Goal: Task Accomplishment & Management: Manage account settings

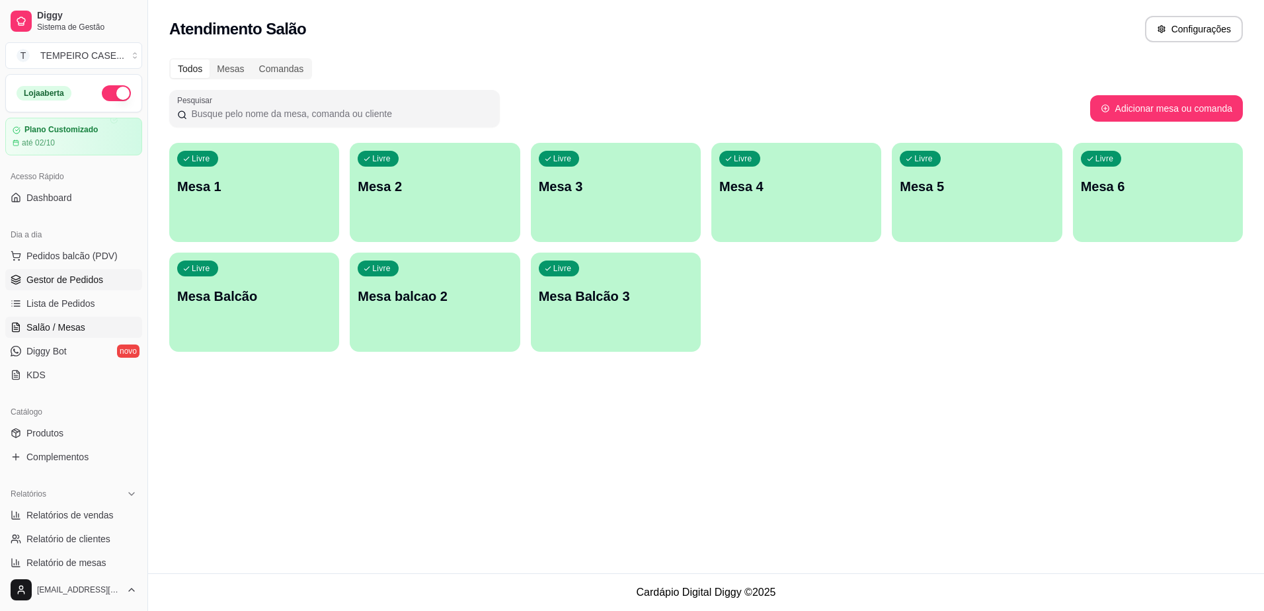
click at [60, 282] on span "Gestor de Pedidos" at bounding box center [64, 279] width 77 height 13
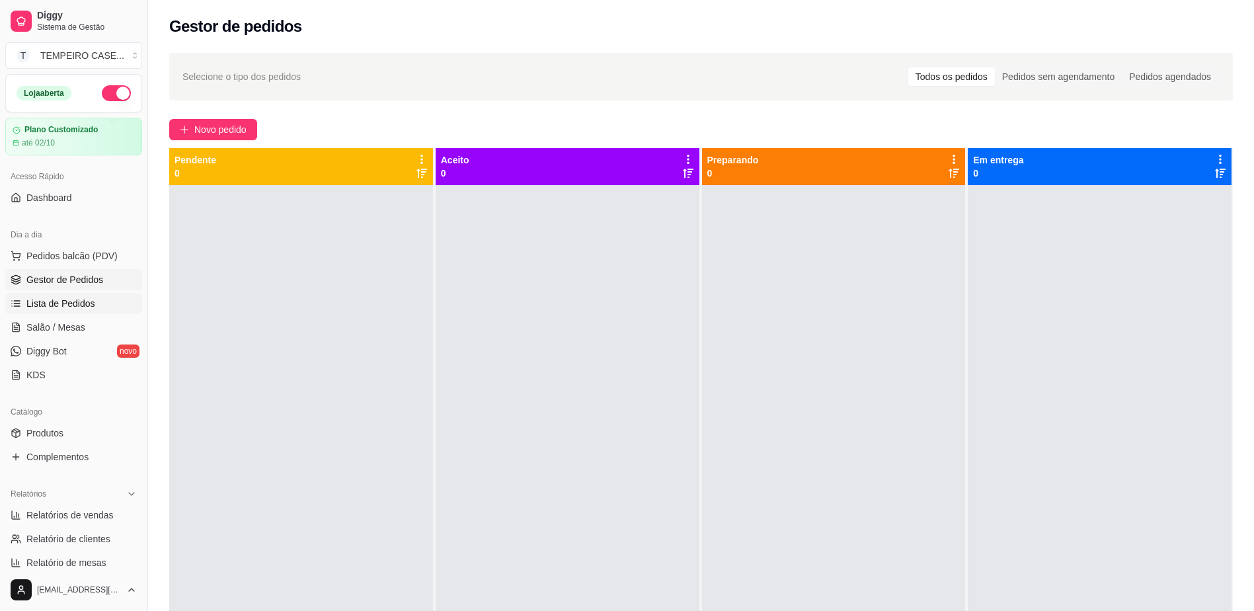
click at [61, 307] on span "Lista de Pedidos" at bounding box center [60, 303] width 69 height 13
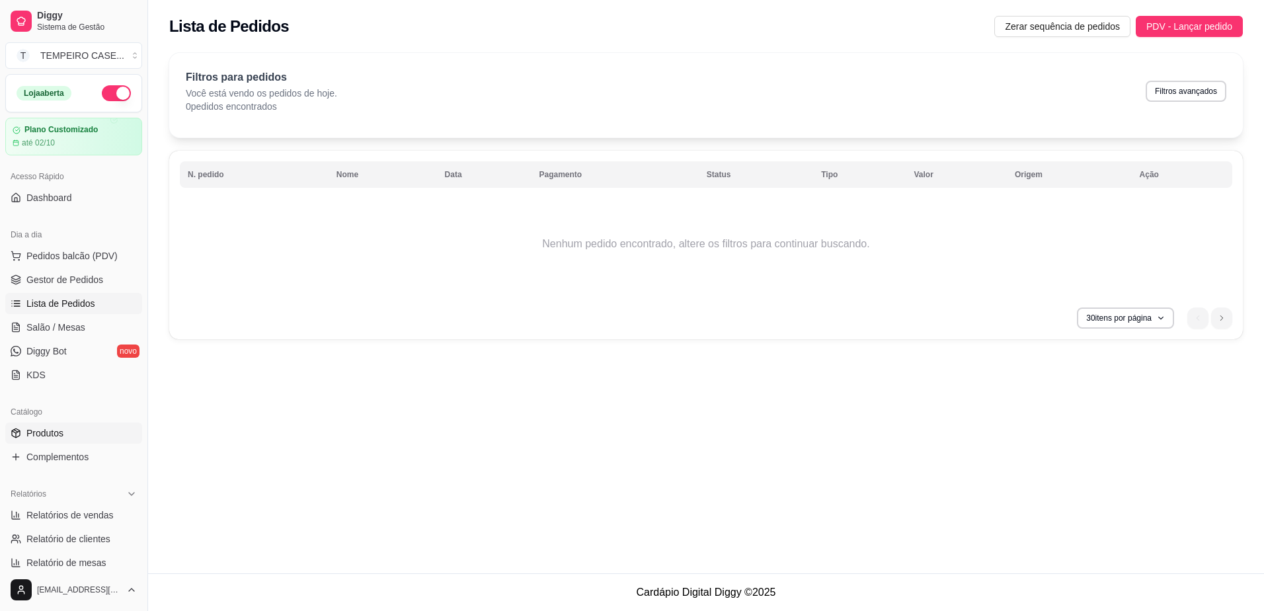
click at [100, 425] on link "Produtos" at bounding box center [73, 433] width 137 height 21
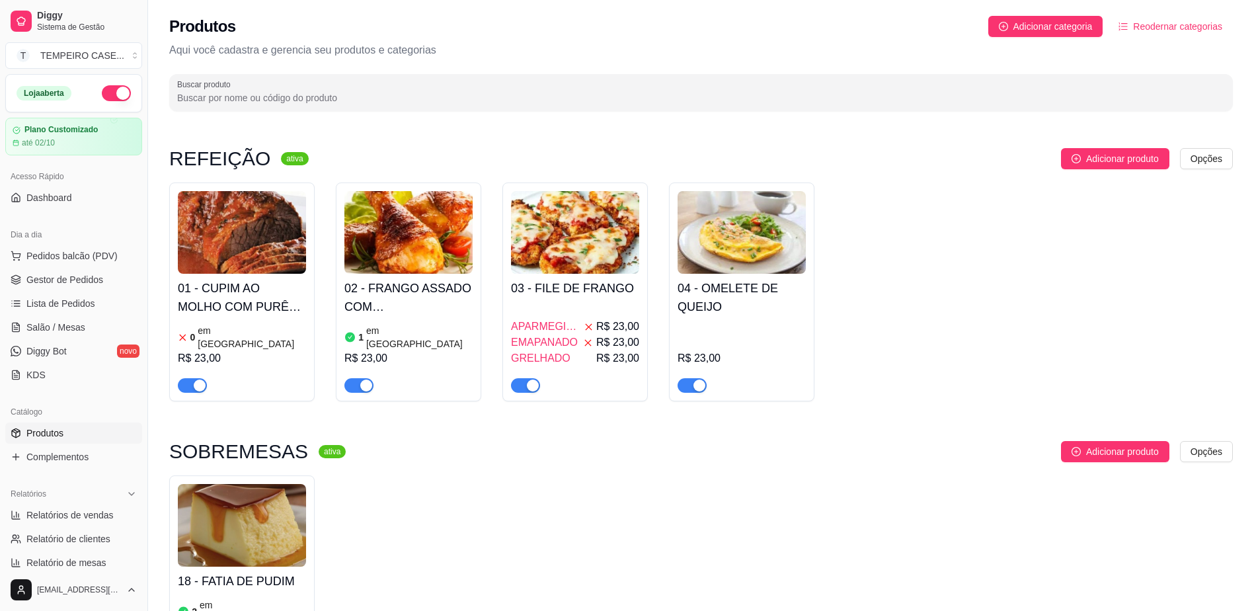
click at [284, 350] on div "R$ 23,00" at bounding box center [242, 358] width 128 height 16
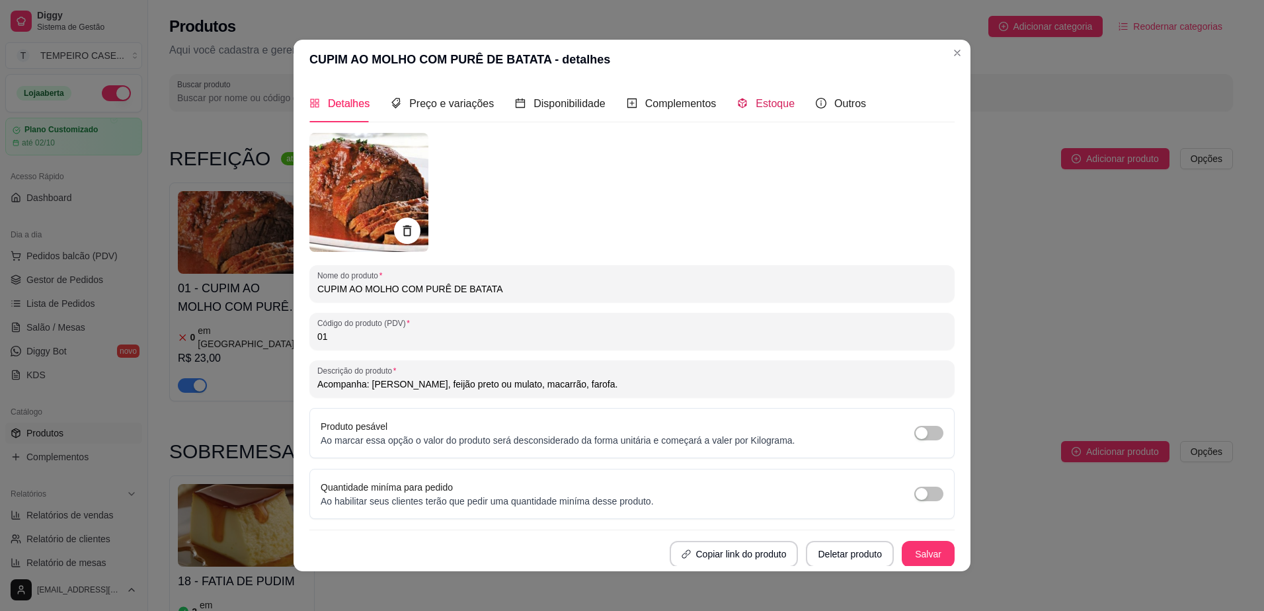
click at [739, 98] on span at bounding box center [742, 103] width 11 height 11
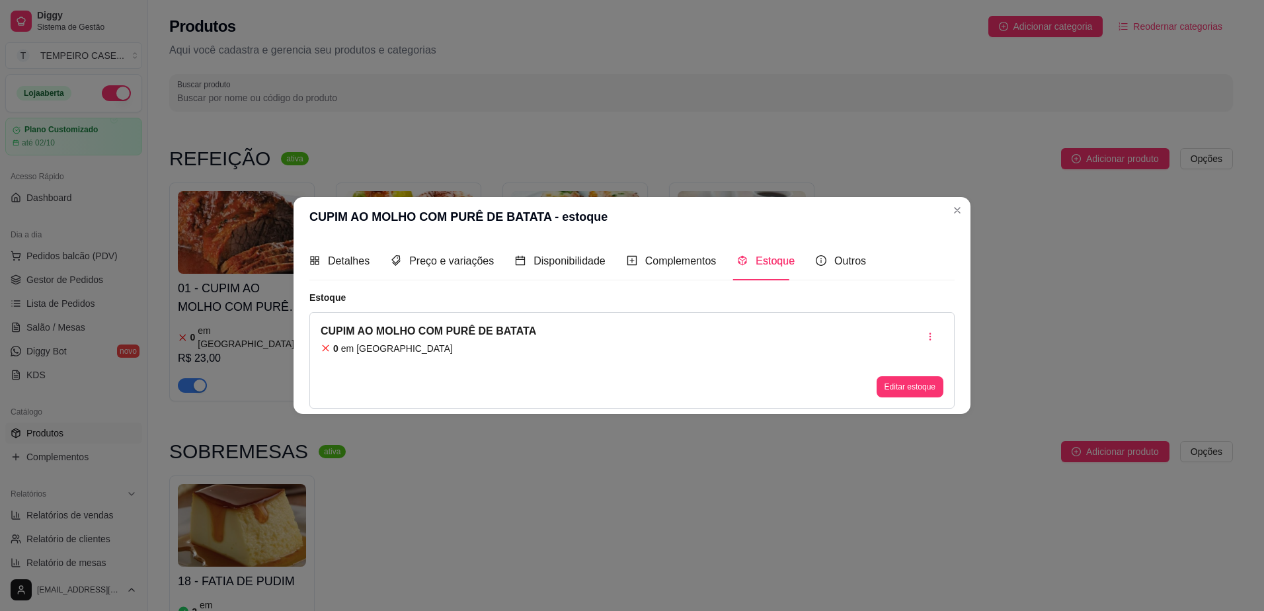
click at [907, 375] on div "Editar estoque" at bounding box center [910, 360] width 67 height 74
click at [911, 387] on button "Editar estoque" at bounding box center [910, 386] width 67 height 21
click at [936, 342] on button "button" at bounding box center [931, 336] width 26 height 26
click at [896, 392] on span "Apagar estoque" at bounding box center [937, 392] width 97 height 13
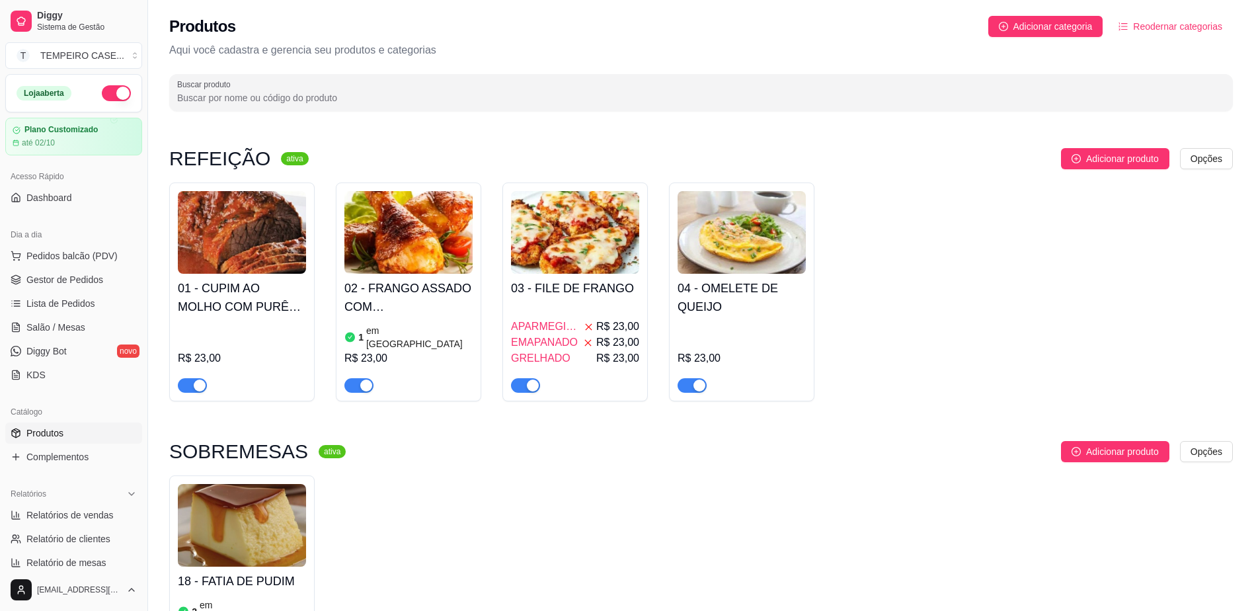
click at [223, 309] on h4 "01 - CUPIM AO MOLHO COM PURÊ DE BATATA" at bounding box center [242, 297] width 128 height 37
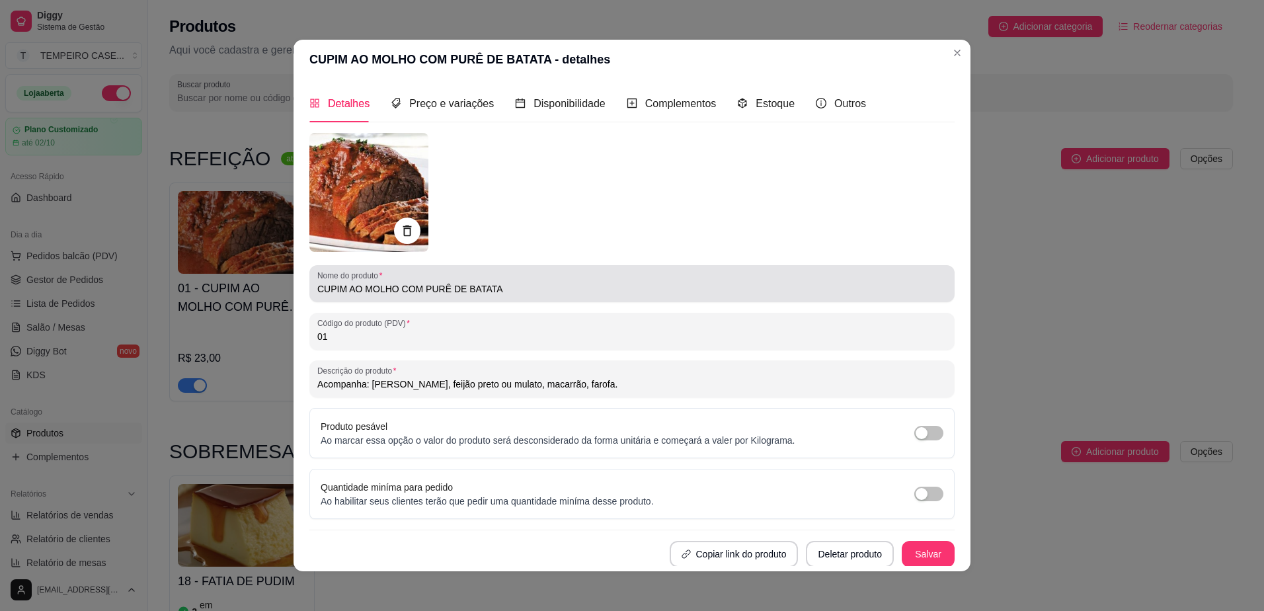
click at [403, 298] on div "Nome do produto CUPIM AO MOLHO COM PURÊ DE BATATA" at bounding box center [631, 283] width 645 height 37
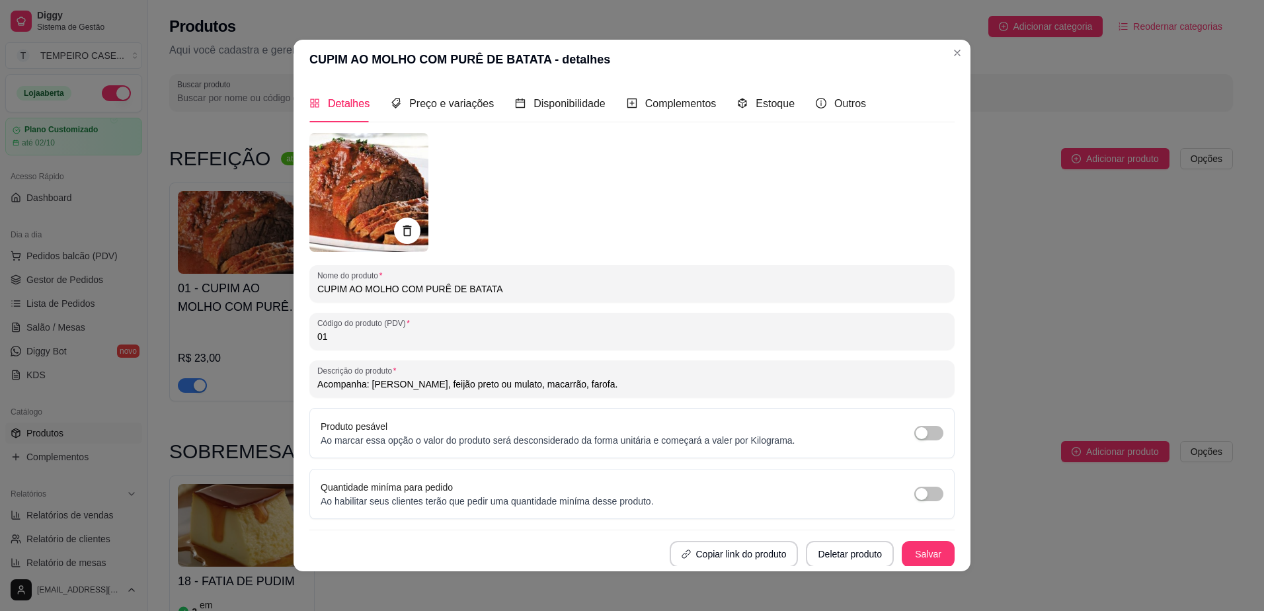
click at [421, 290] on input "CUPIM AO MOLHO COM PURÊ DE BATATA" at bounding box center [632, 288] width 630 height 13
click at [387, 286] on input "CUPIM AO MOLHO COM PURÊ DE BATATA" at bounding box center [632, 288] width 630 height 13
drag, startPoint x: 389, startPoint y: 286, endPoint x: 286, endPoint y: 282, distance: 102.6
click at [286, 282] on div "CUPIM AO MOLHO COM PURÊ DE BATATA - detalhes Detalhes Preço e variações Disponi…" at bounding box center [632, 305] width 1264 height 611
type input "RABADA COM PURÊ DE BATATA"
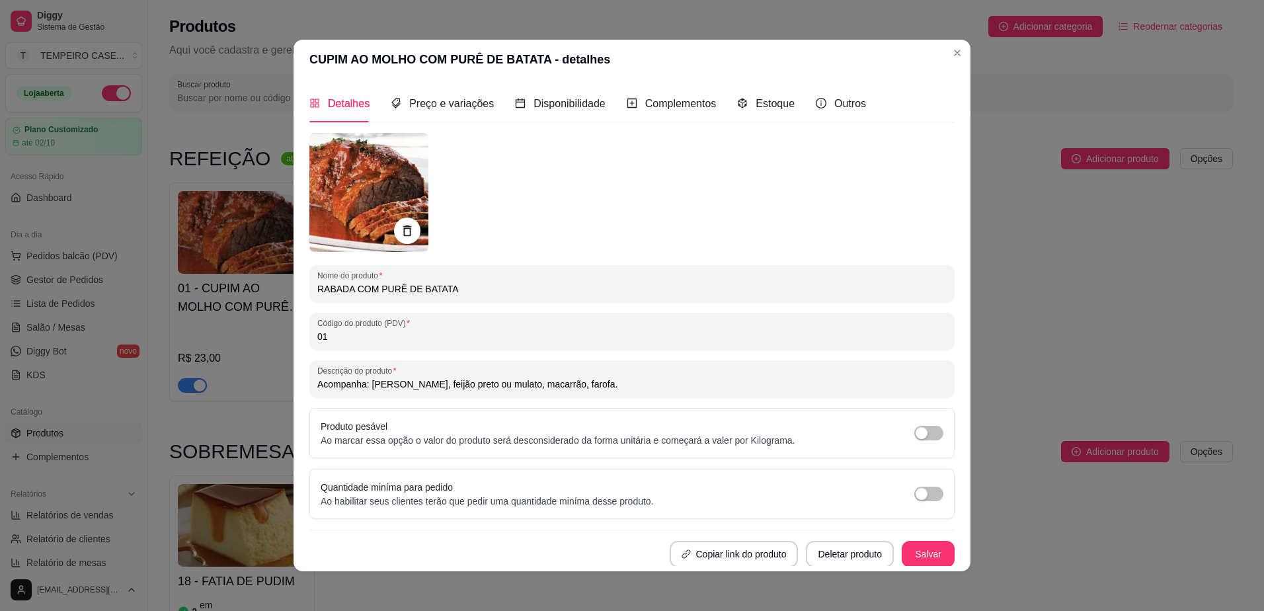
click at [337, 167] on img at bounding box center [368, 192] width 119 height 119
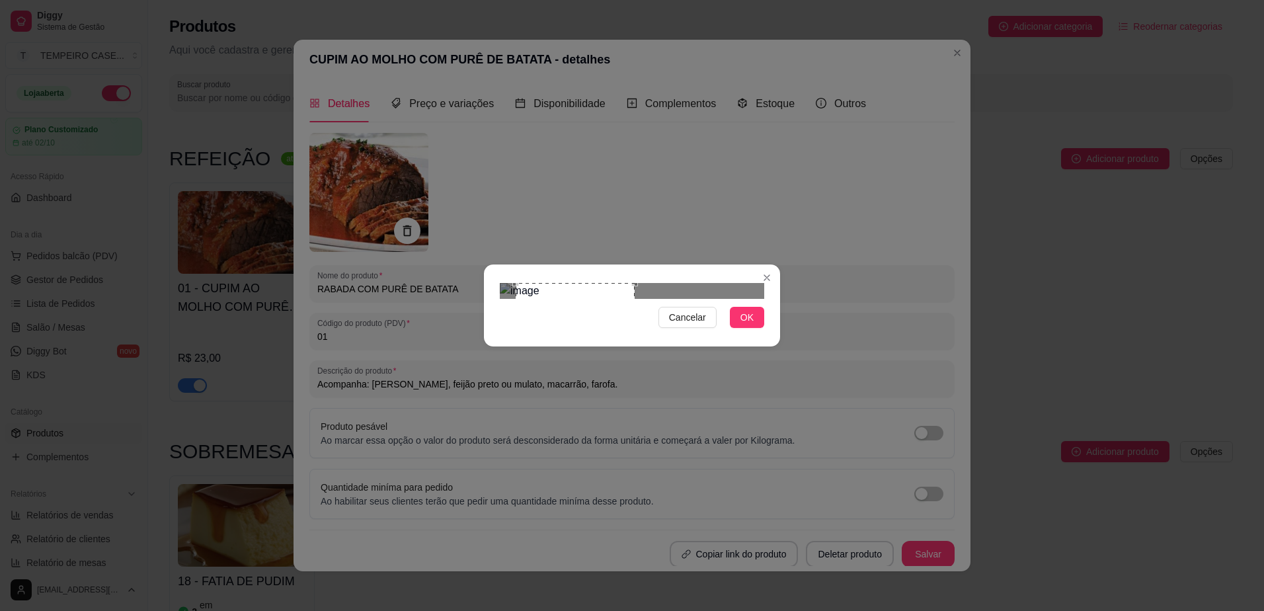
click at [721, 299] on div at bounding box center [632, 291] width 264 height 16
click at [760, 333] on div "Cancelar OK" at bounding box center [632, 306] width 296 height 56
click at [751, 325] on span "OK" at bounding box center [747, 317] width 13 height 15
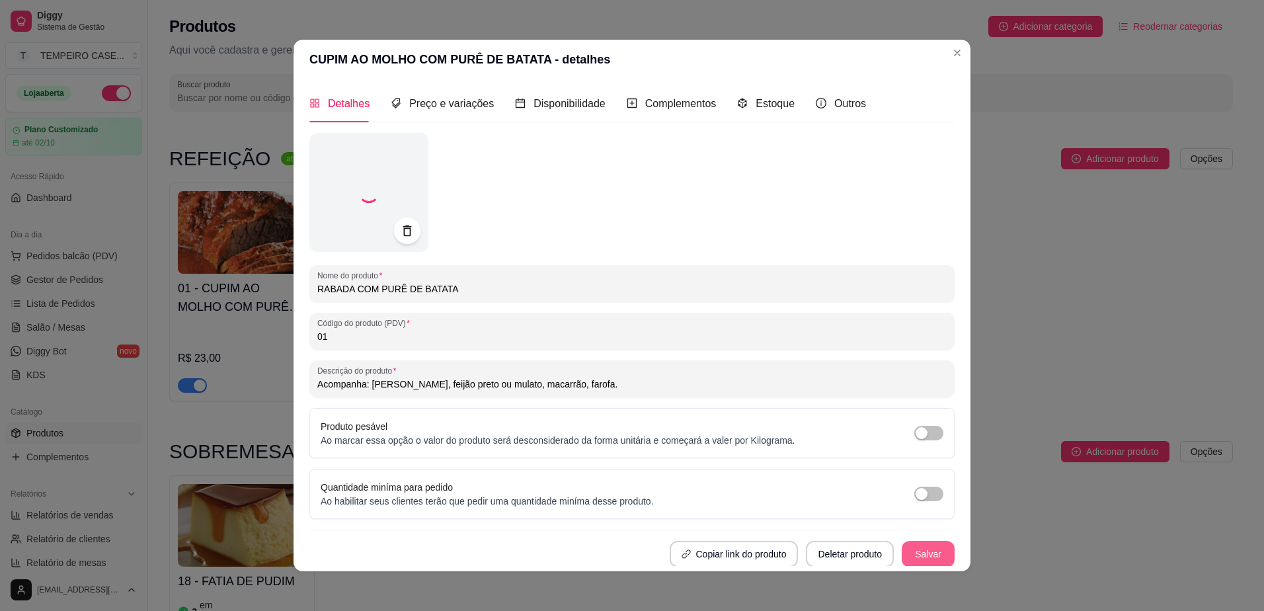
click at [903, 553] on button "Salvar" at bounding box center [928, 554] width 53 height 26
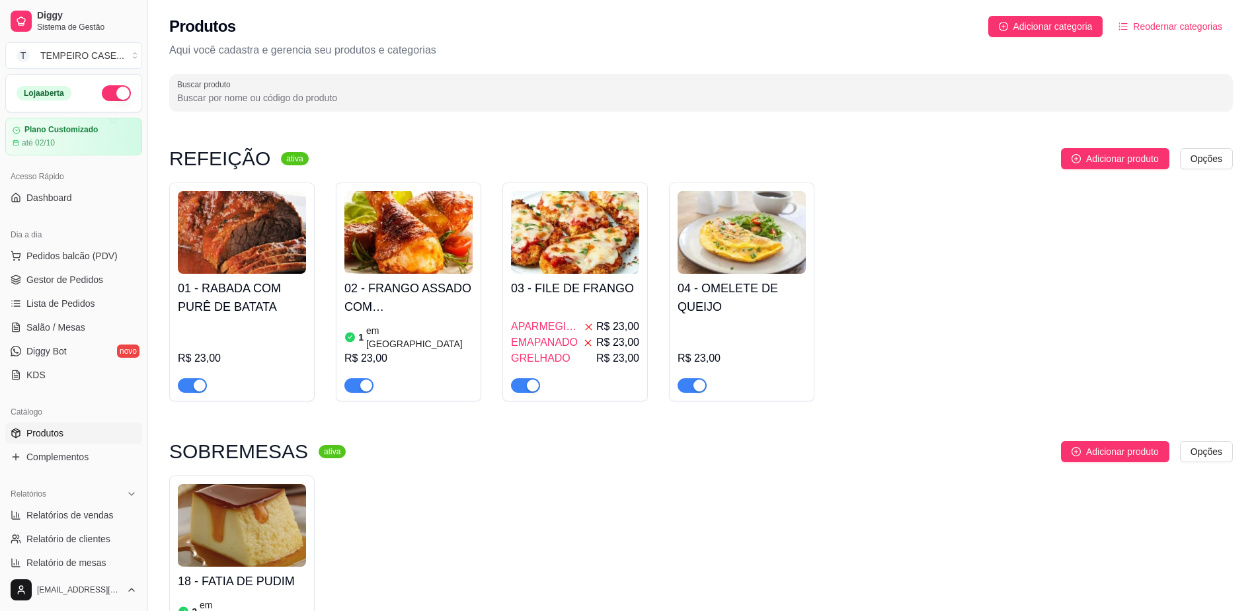
click at [220, 292] on h4 "01 - RABADA COM PURÊ DE BATATA" at bounding box center [242, 297] width 128 height 37
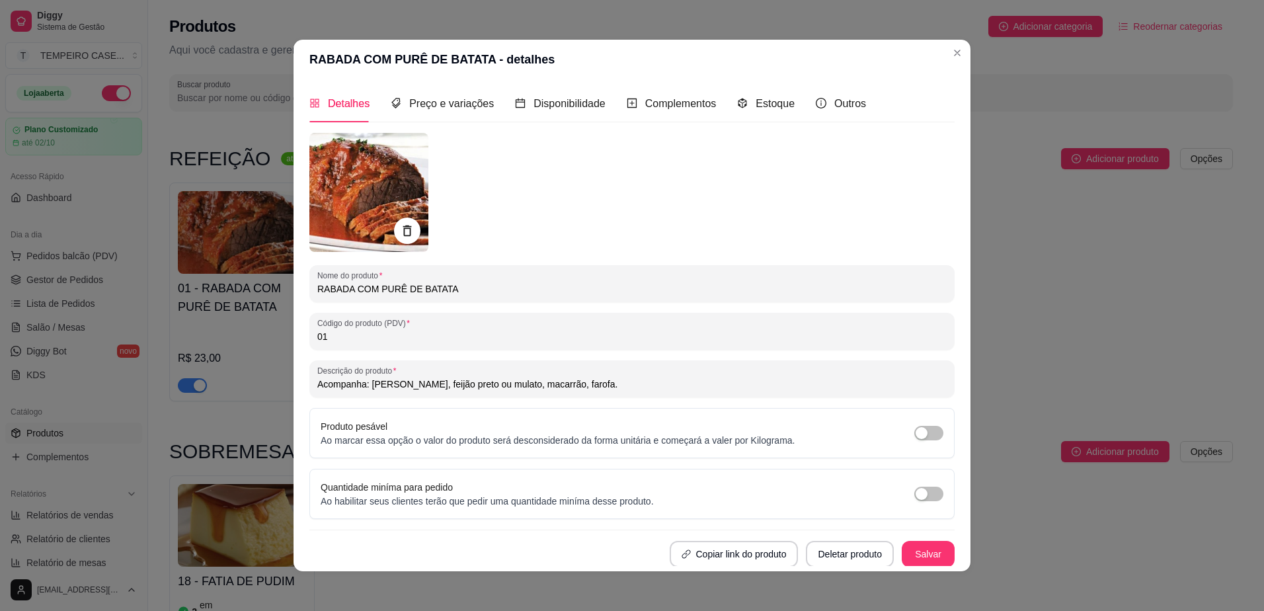
click at [348, 191] on img at bounding box center [368, 192] width 119 height 119
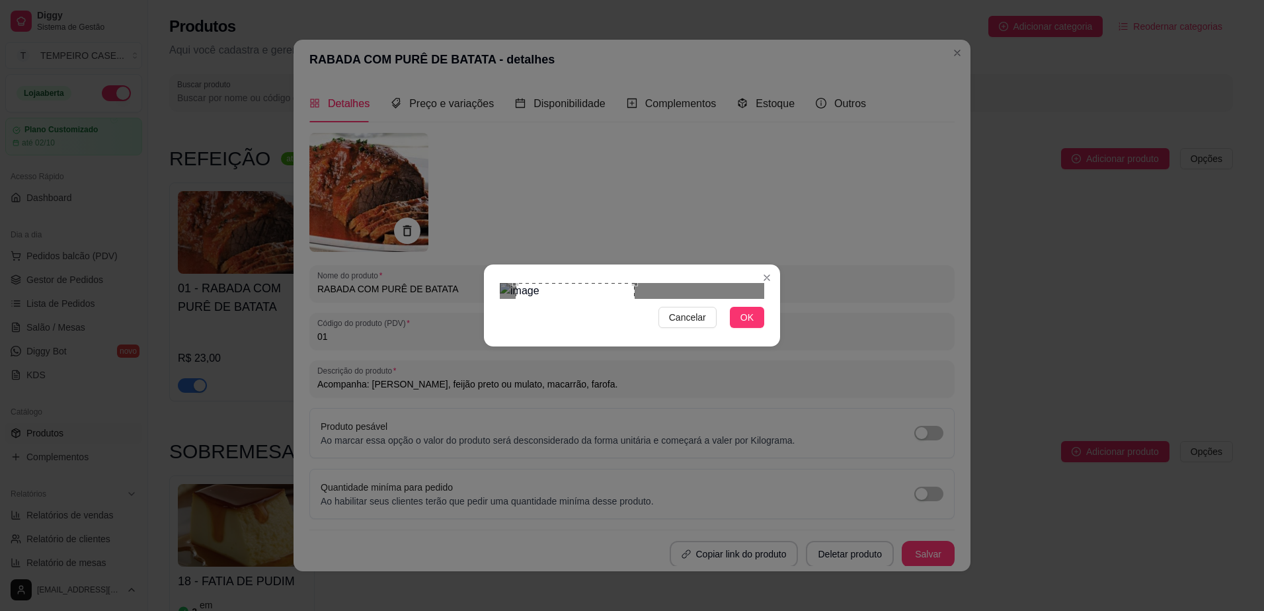
click at [735, 299] on div at bounding box center [632, 291] width 264 height 16
click at [750, 328] on button "OK" at bounding box center [747, 317] width 34 height 21
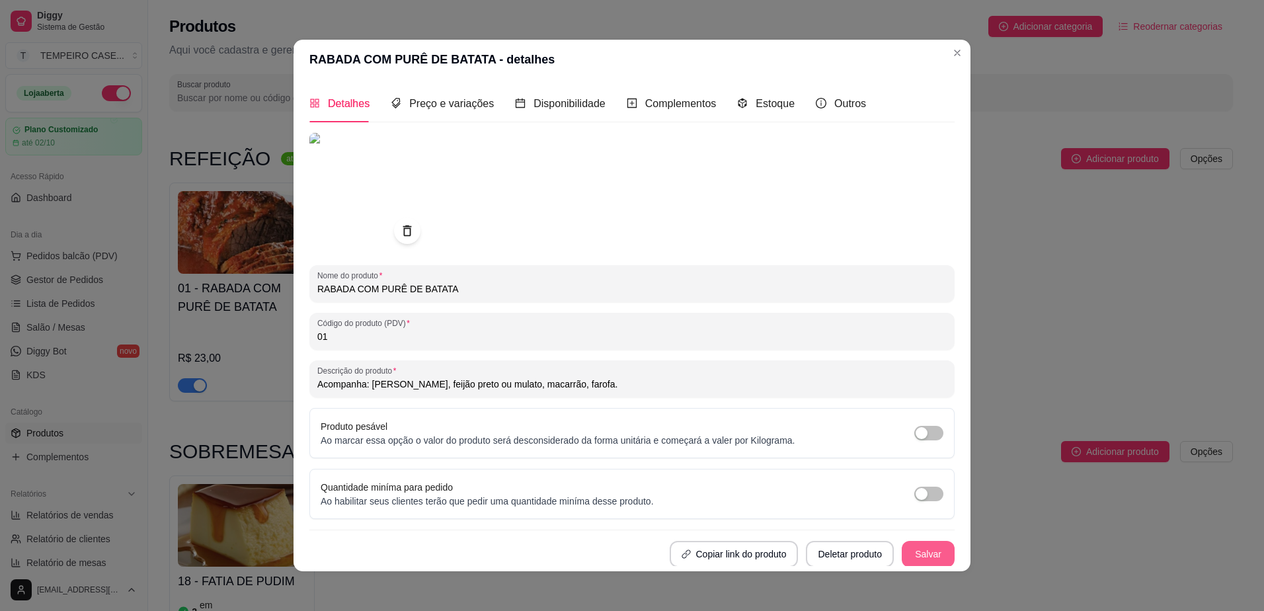
click at [914, 549] on button "Salvar" at bounding box center [928, 554] width 53 height 26
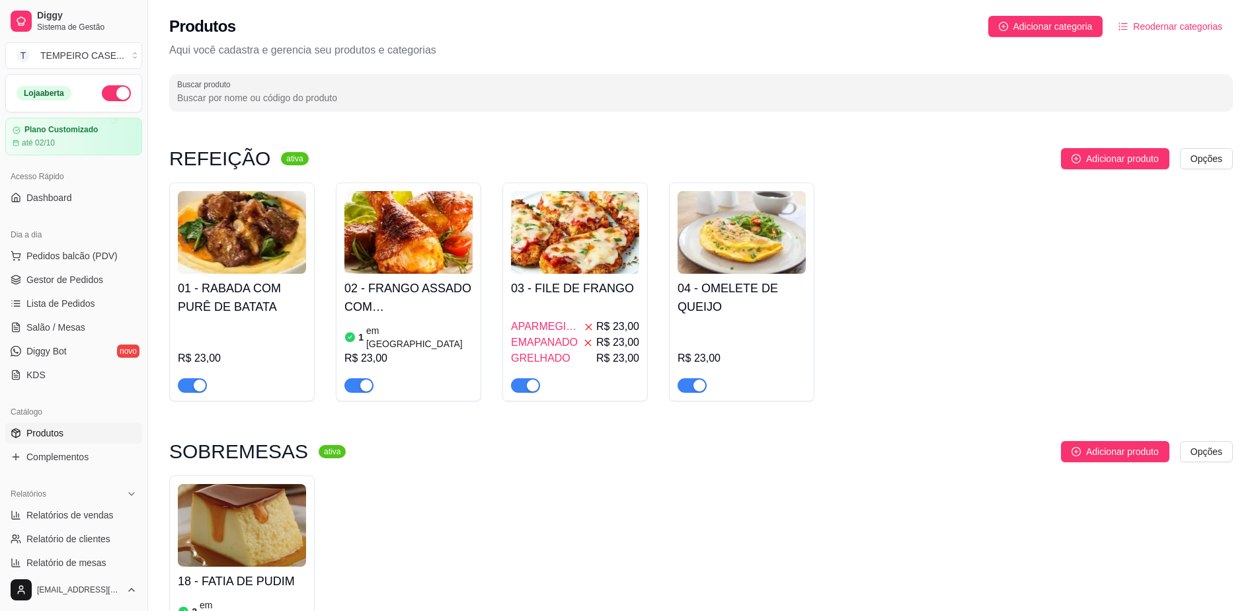
click at [437, 295] on h4 "02 - FRANGO ASSADO COM [PERSON_NAME]" at bounding box center [409, 297] width 128 height 37
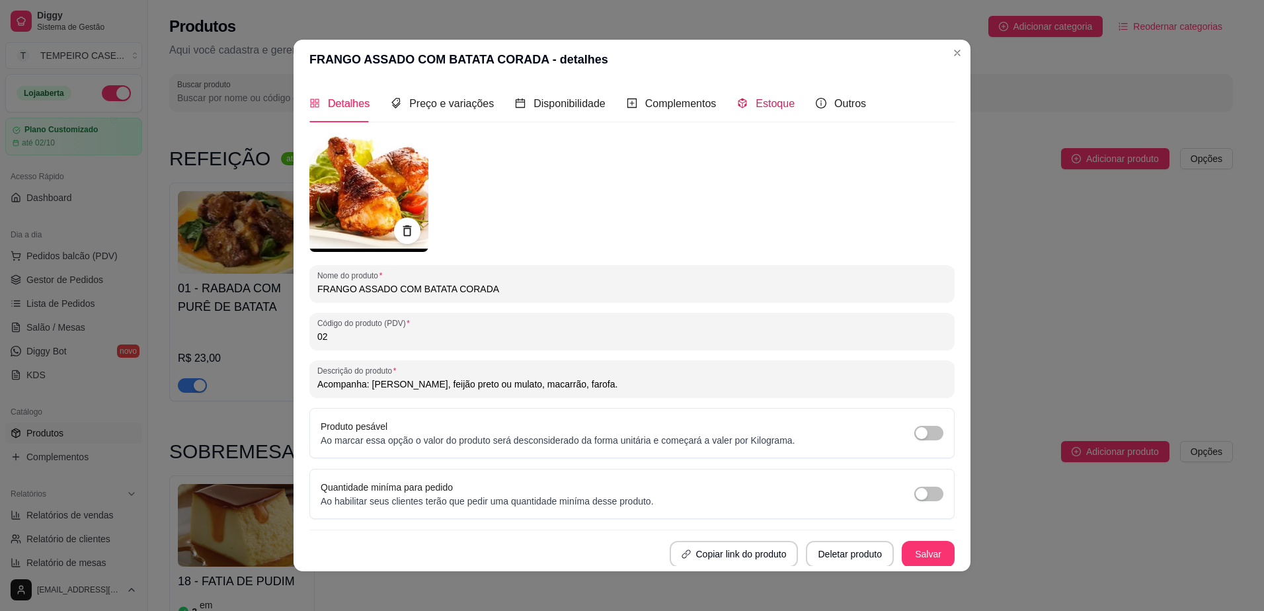
click at [760, 108] on span "Estoque" at bounding box center [775, 103] width 39 height 11
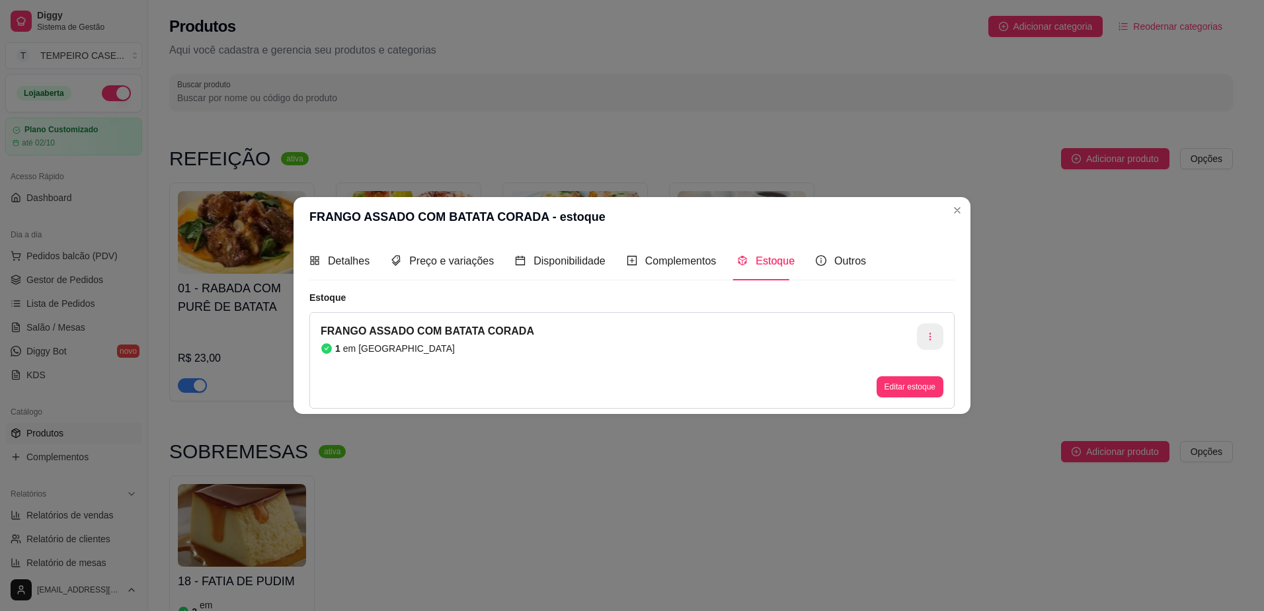
click at [936, 335] on button "button" at bounding box center [930, 336] width 26 height 26
click at [888, 392] on li "Apagar estoque" at bounding box center [931, 392] width 122 height 21
click at [352, 252] on div "Detalhes" at bounding box center [339, 261] width 60 height 38
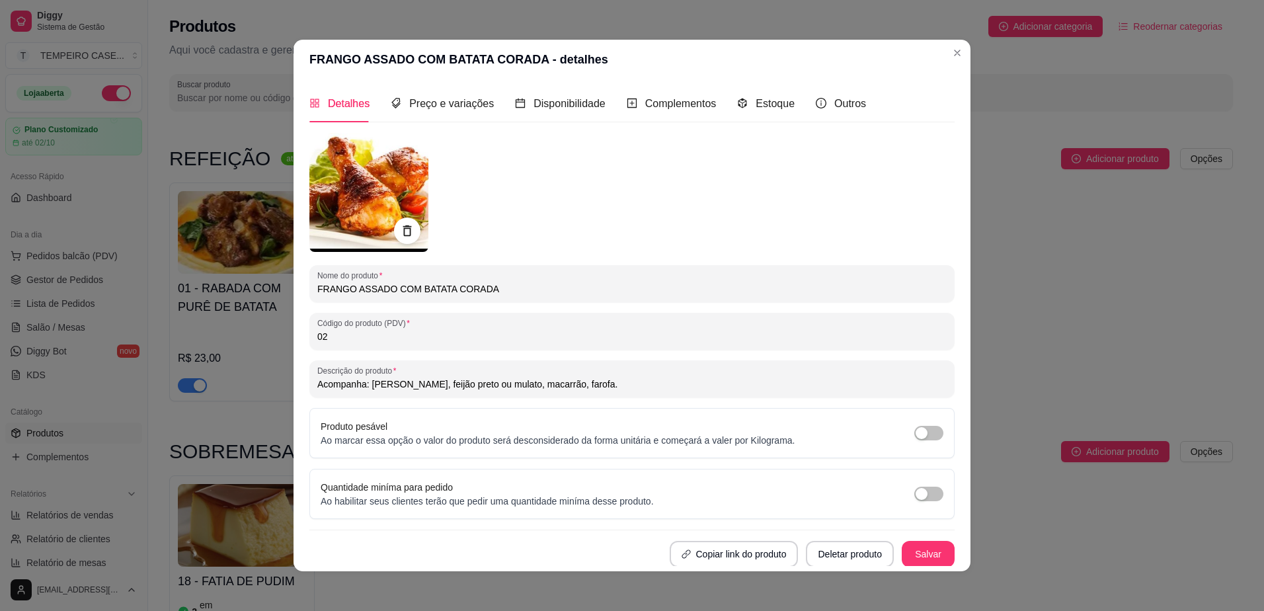
click at [398, 286] on input "FRANGO ASSADO COM BATATA CORADA" at bounding box center [632, 288] width 630 height 13
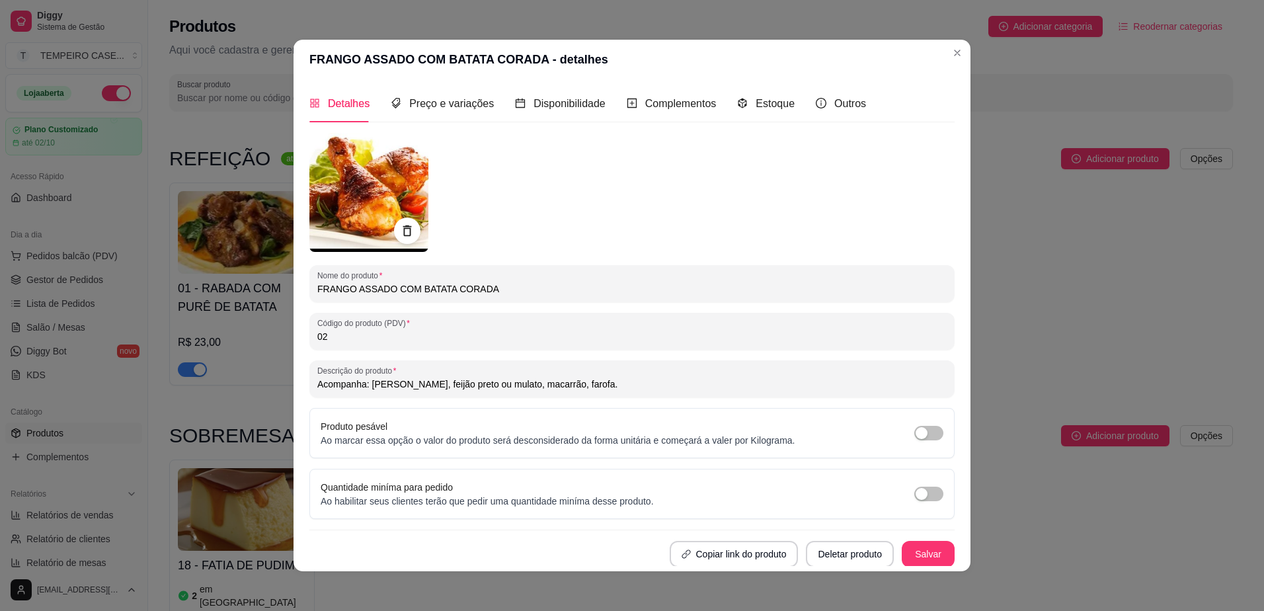
click at [398, 286] on input "FRANGO ASSADO COM BATATA CORADA" at bounding box center [632, 288] width 630 height 13
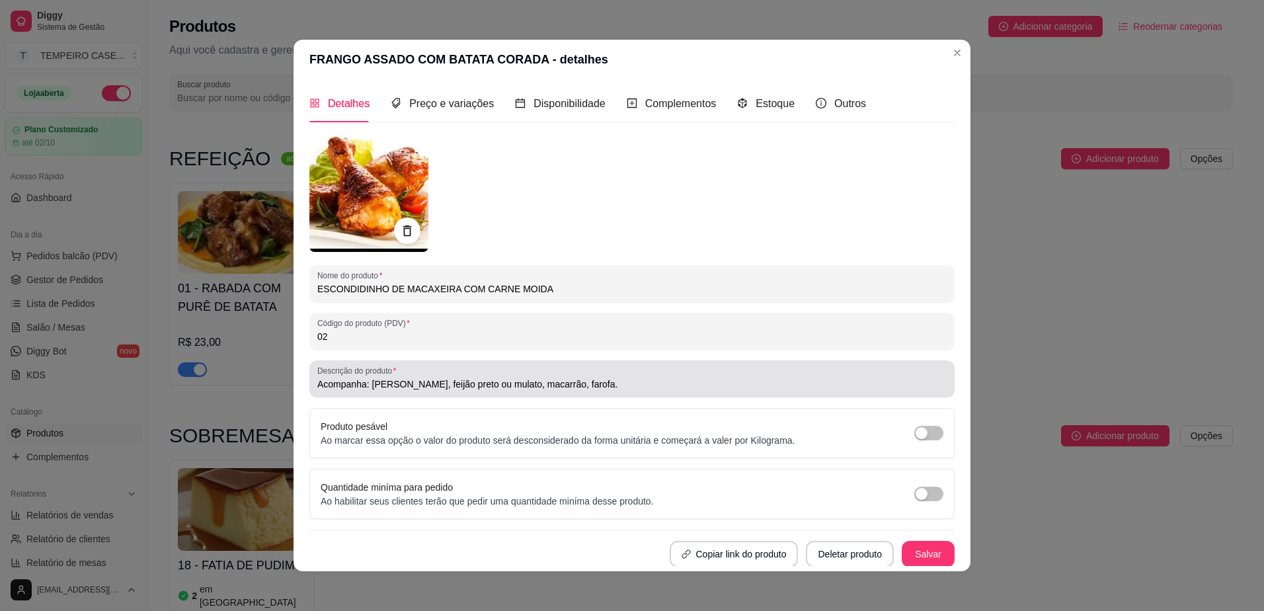
type input "ESCONDIDINHO DE MACAXEIRA COM CARNE MOIDA"
click at [455, 395] on div "Descrição do produto Acompanha: Arroz, feijão preto ou mulato, macarrão, farofa." at bounding box center [631, 378] width 645 height 37
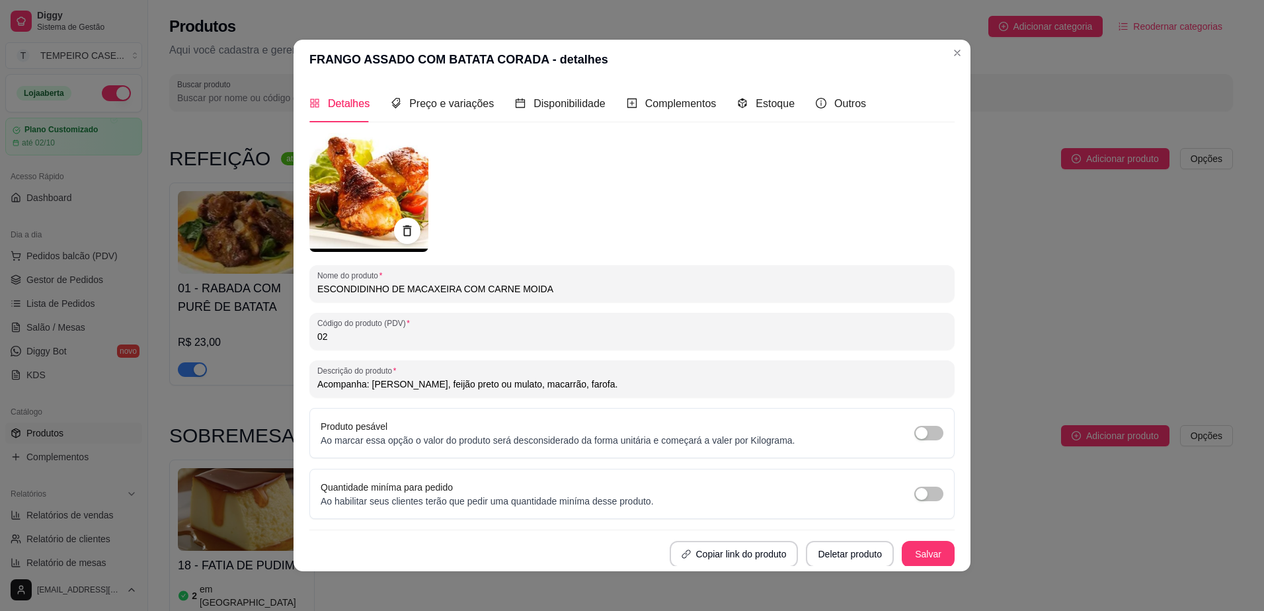
drag, startPoint x: 565, startPoint y: 384, endPoint x: 387, endPoint y: 387, distance: 177.3
click at [387, 387] on input "Acompanha: [PERSON_NAME], feijão preto ou mulato, macarrão, farofa." at bounding box center [632, 384] width 630 height 13
paste input "(Feijão opcional, enviado apenas se selecionado)"
type input "Acompanha: Arroz e salda simples. (Feijão opcional, enviado apenas se seleciona…"
click at [384, 179] on img at bounding box center [368, 192] width 119 height 119
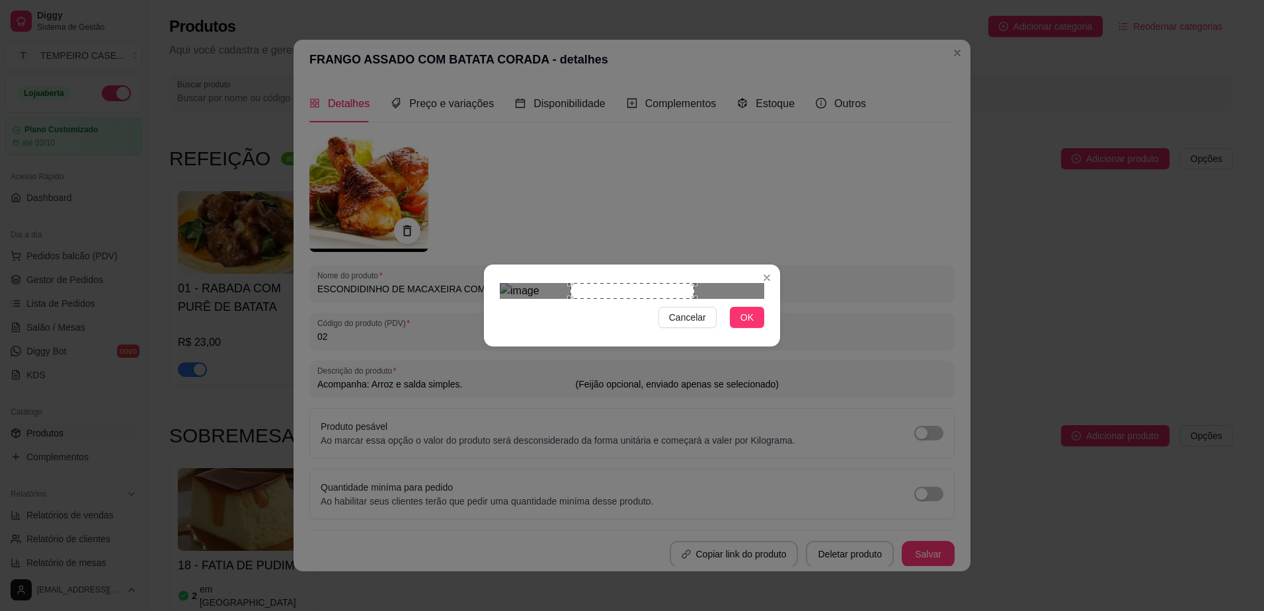
click at [768, 333] on div "Cancelar OK" at bounding box center [632, 306] width 296 height 56
click at [751, 325] on span "OK" at bounding box center [747, 317] width 13 height 15
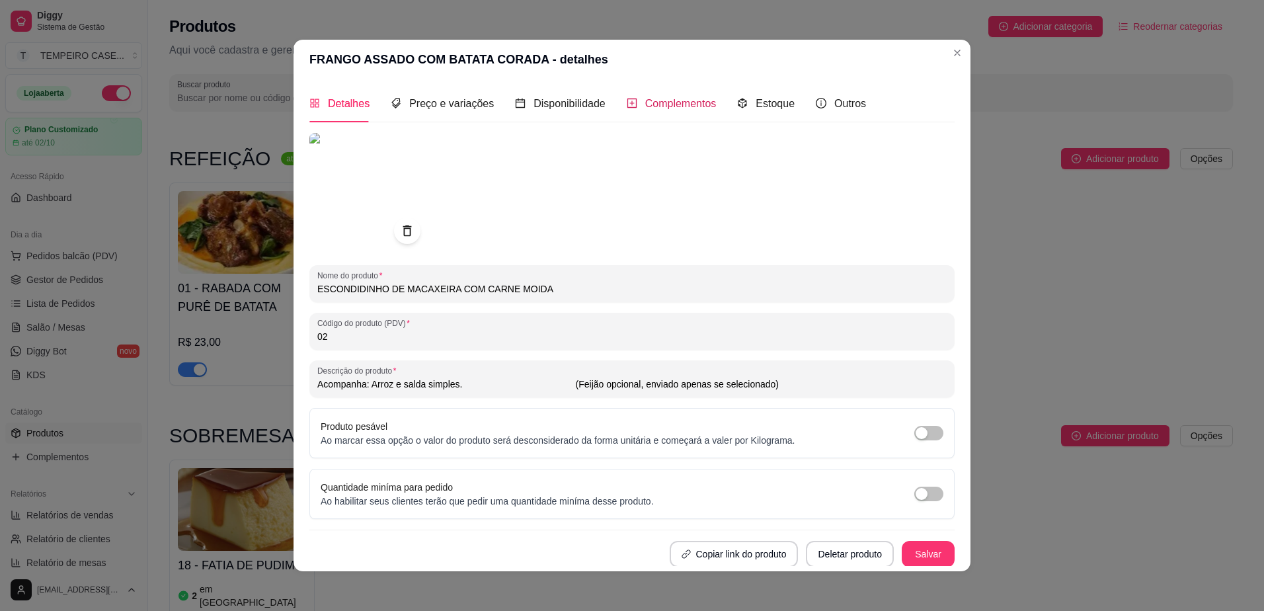
click at [681, 104] on span "Complementos" at bounding box center [680, 103] width 71 height 11
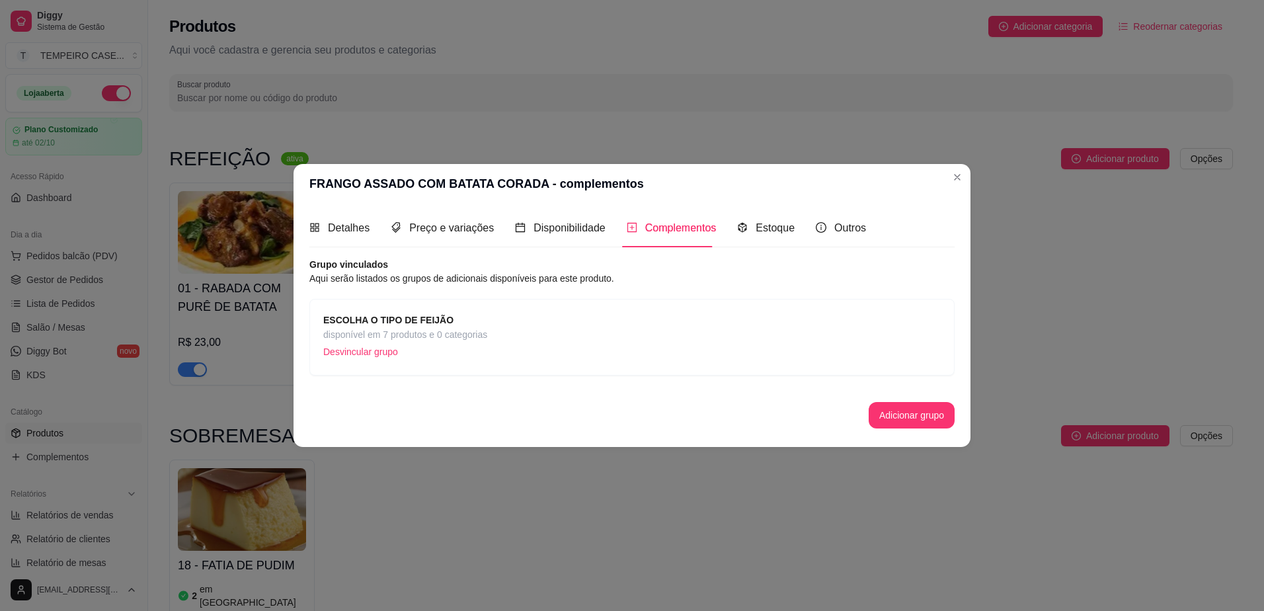
click at [383, 357] on p "Desvincular grupo" at bounding box center [405, 352] width 164 height 20
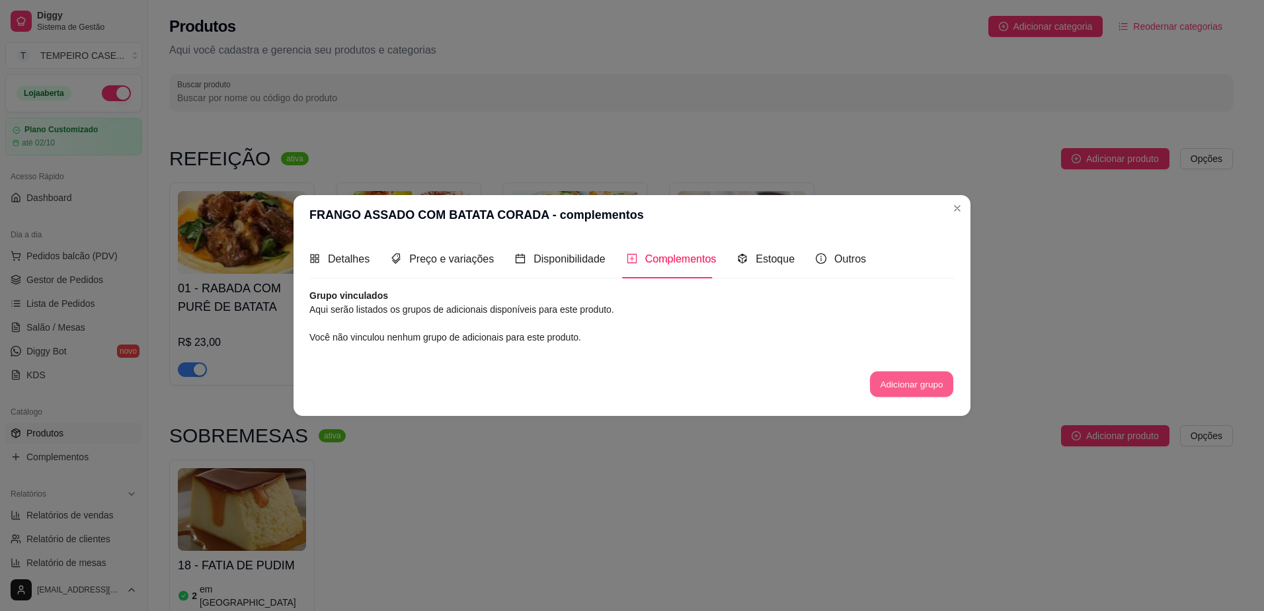
click at [879, 383] on button "Adicionar grupo" at bounding box center [911, 384] width 83 height 26
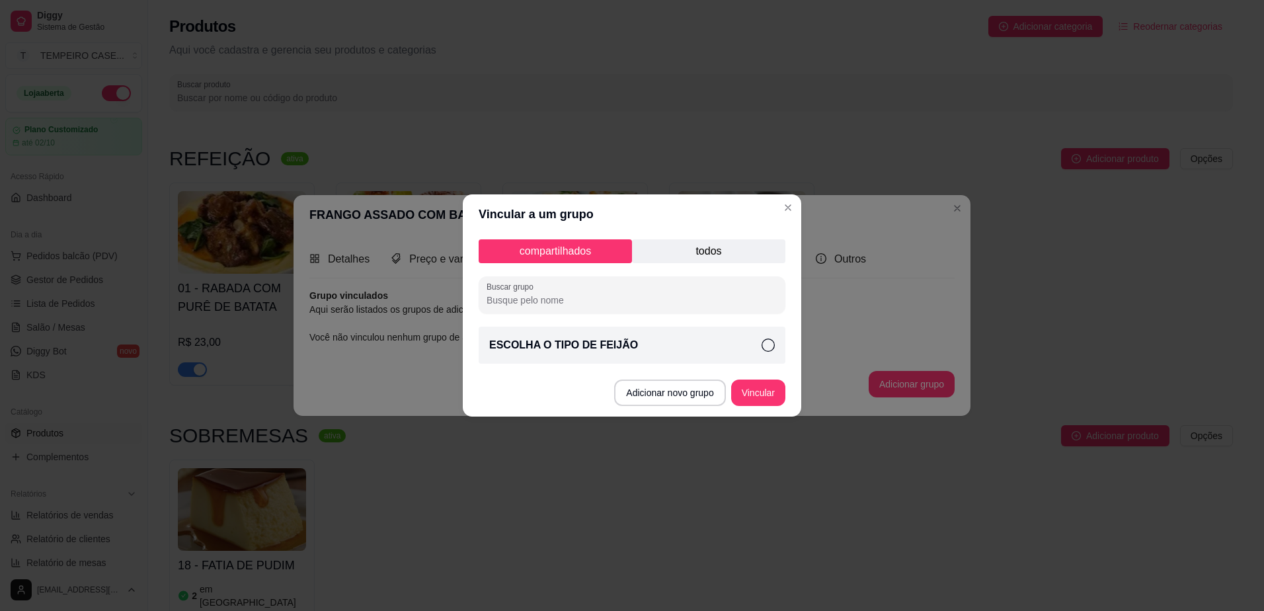
click at [687, 253] on p "todos" at bounding box center [708, 251] width 153 height 24
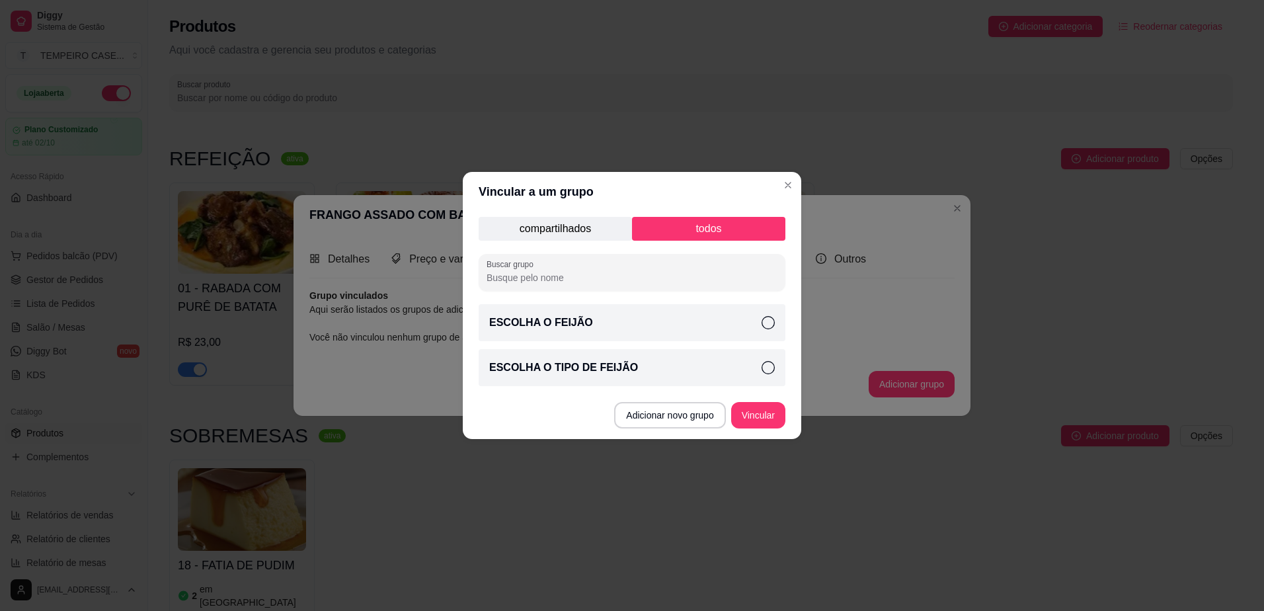
click at [571, 315] on p "ESCOLHA O FEIJÃO" at bounding box center [541, 323] width 104 height 16
click at [742, 407] on button "Vincular" at bounding box center [758, 416] width 53 height 26
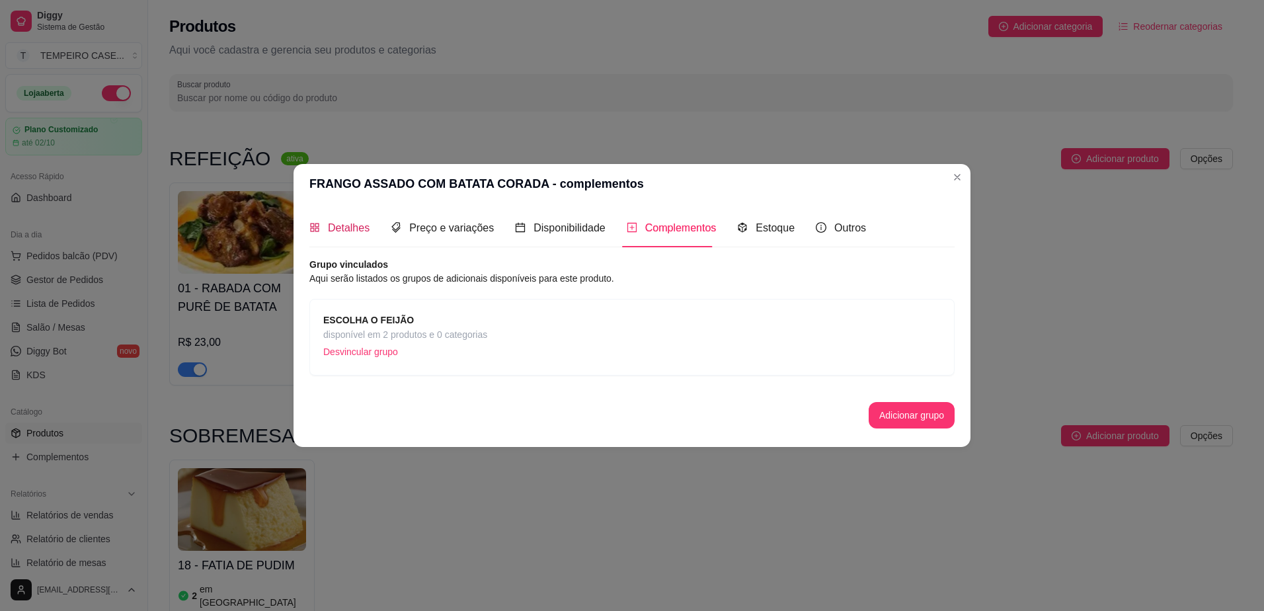
click at [348, 224] on span "Detalhes" at bounding box center [349, 227] width 42 height 11
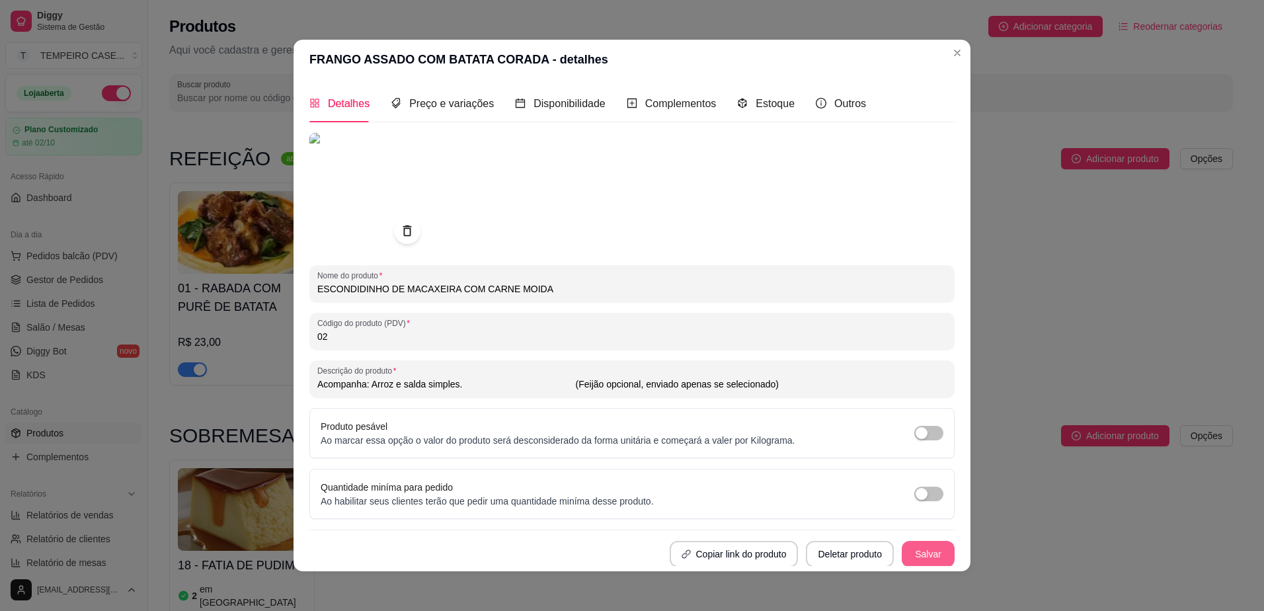
click at [920, 551] on button "Salvar" at bounding box center [928, 554] width 53 height 26
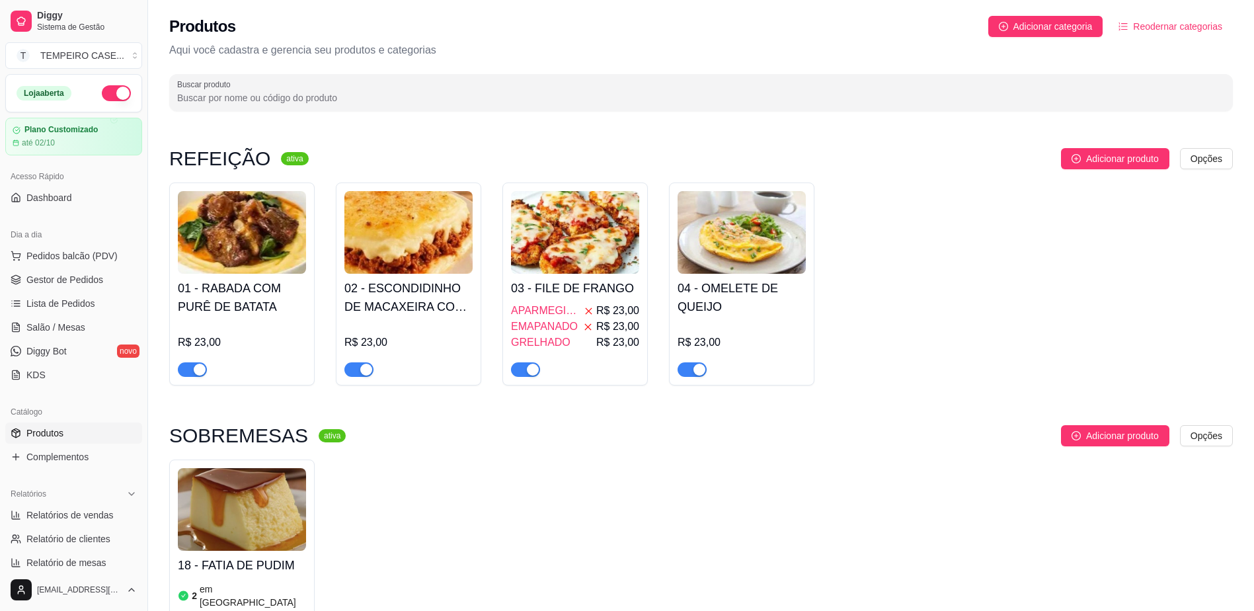
click at [549, 279] on h4 "03 - FILE DE FRANGO" at bounding box center [575, 288] width 128 height 19
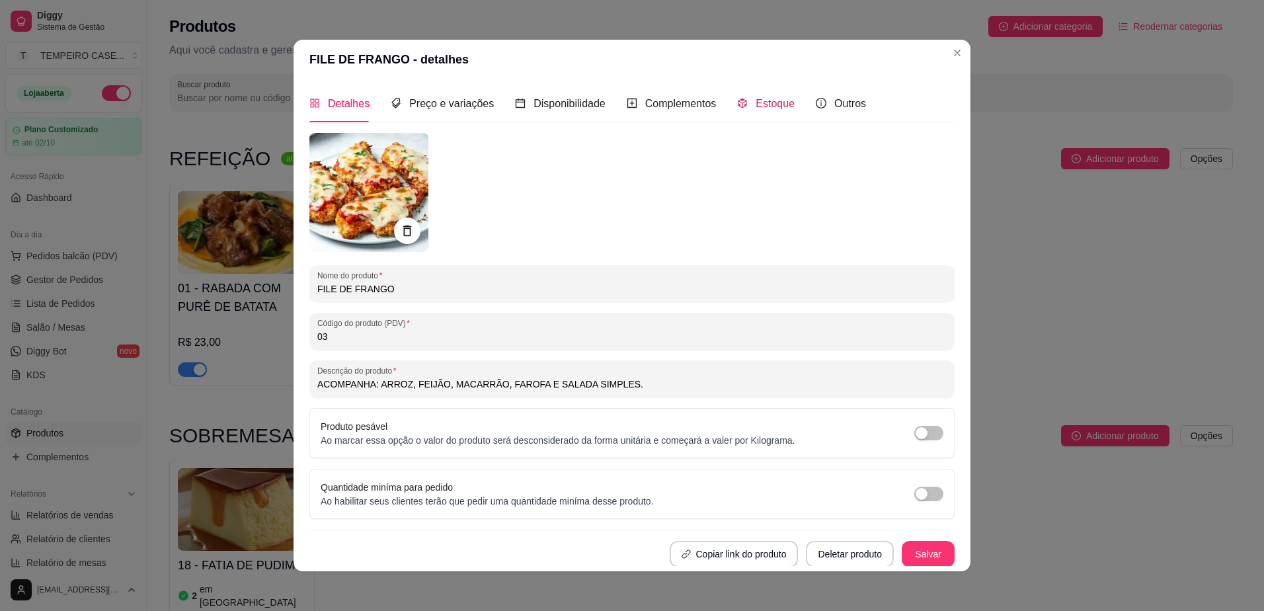
click at [765, 98] on span "Estoque" at bounding box center [775, 103] width 39 height 11
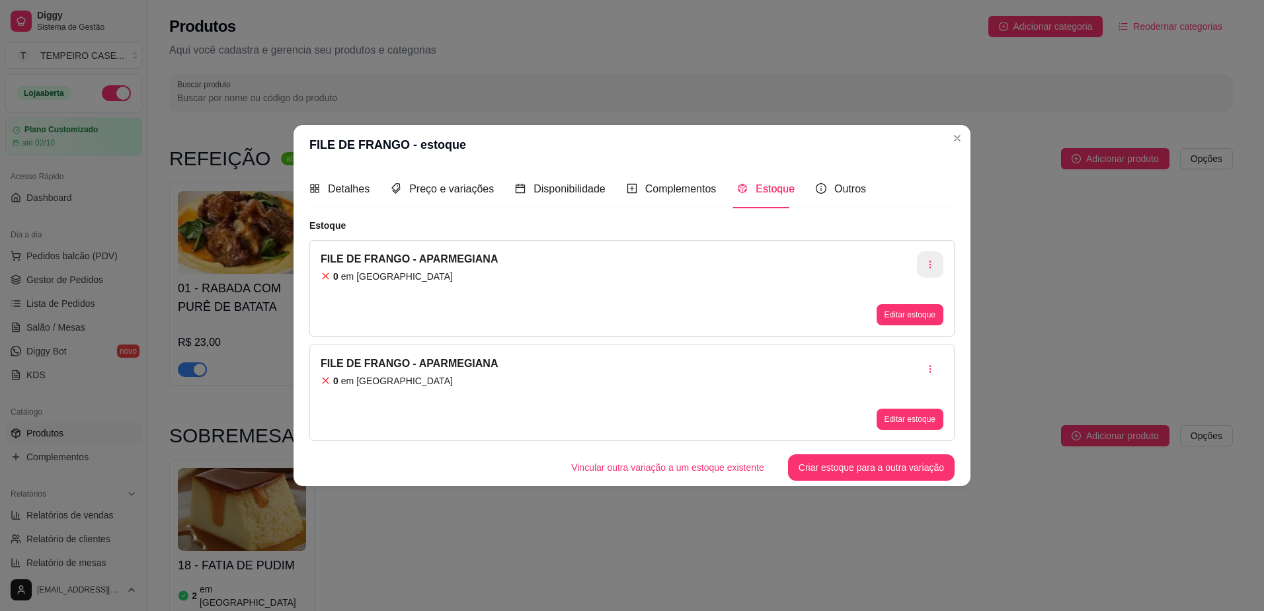
click at [933, 271] on button "button" at bounding box center [930, 264] width 26 height 26
click at [892, 317] on span "Apagar estoque" at bounding box center [937, 319] width 97 height 13
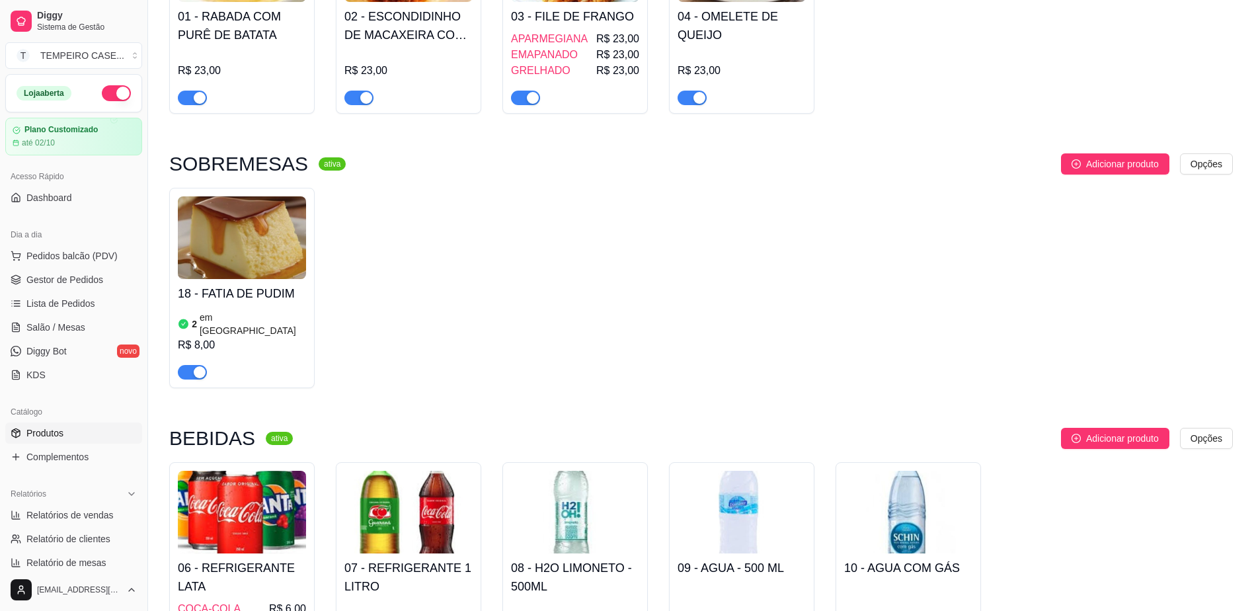
scroll to position [264, 0]
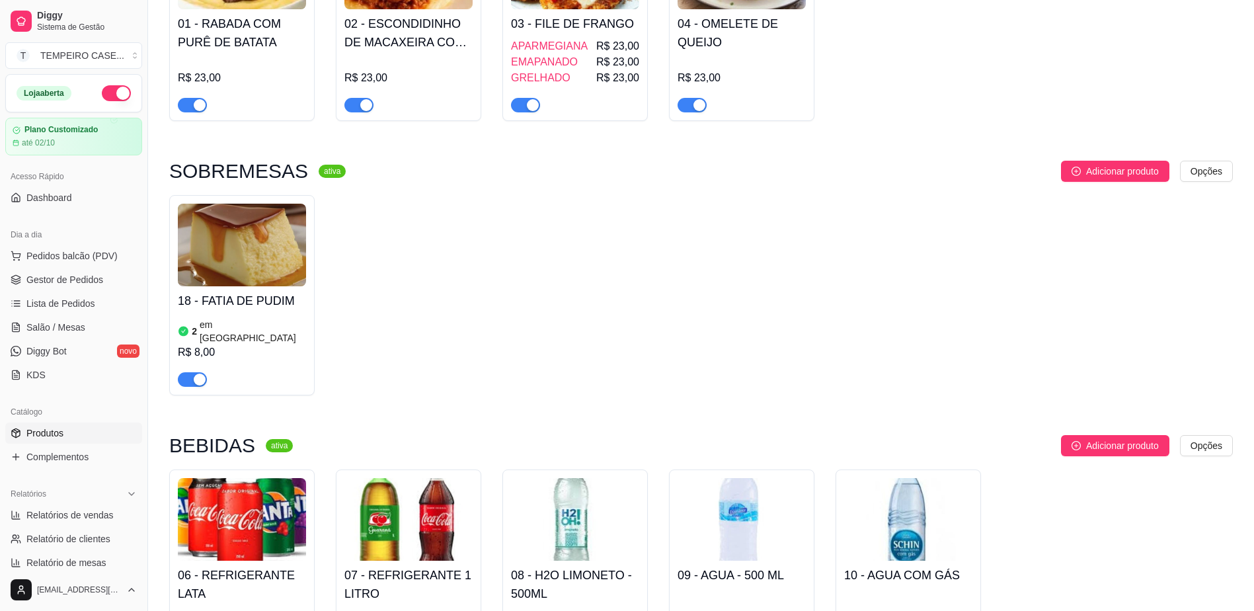
click at [268, 272] on img at bounding box center [242, 245] width 128 height 83
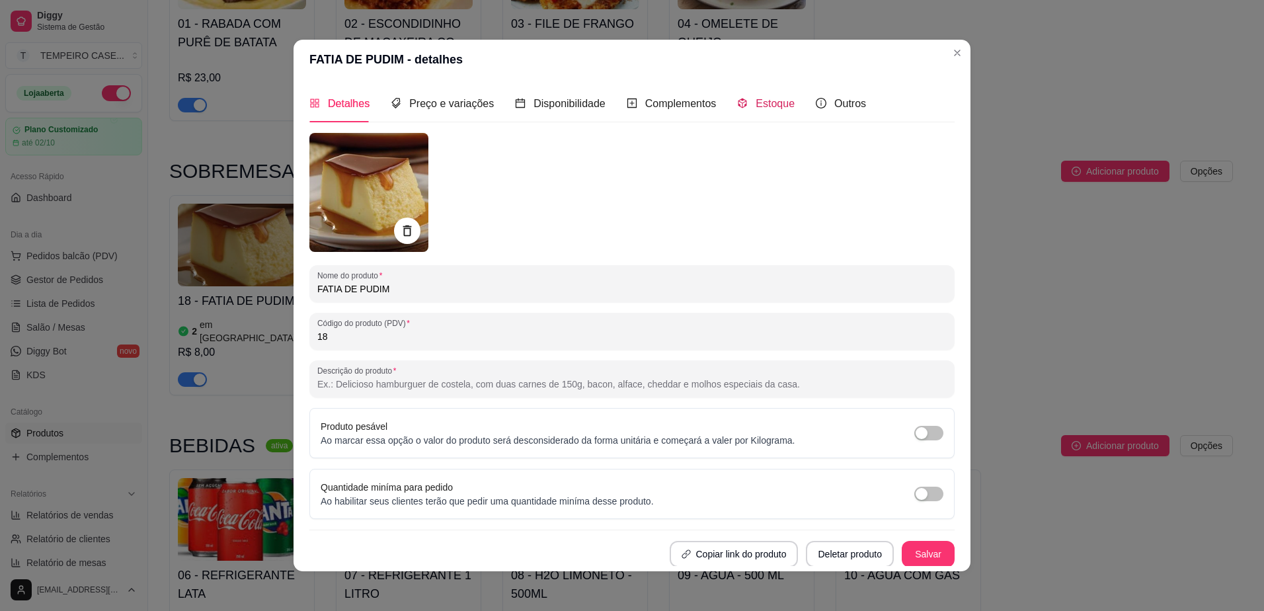
click at [744, 99] on div "Estoque" at bounding box center [766, 103] width 58 height 17
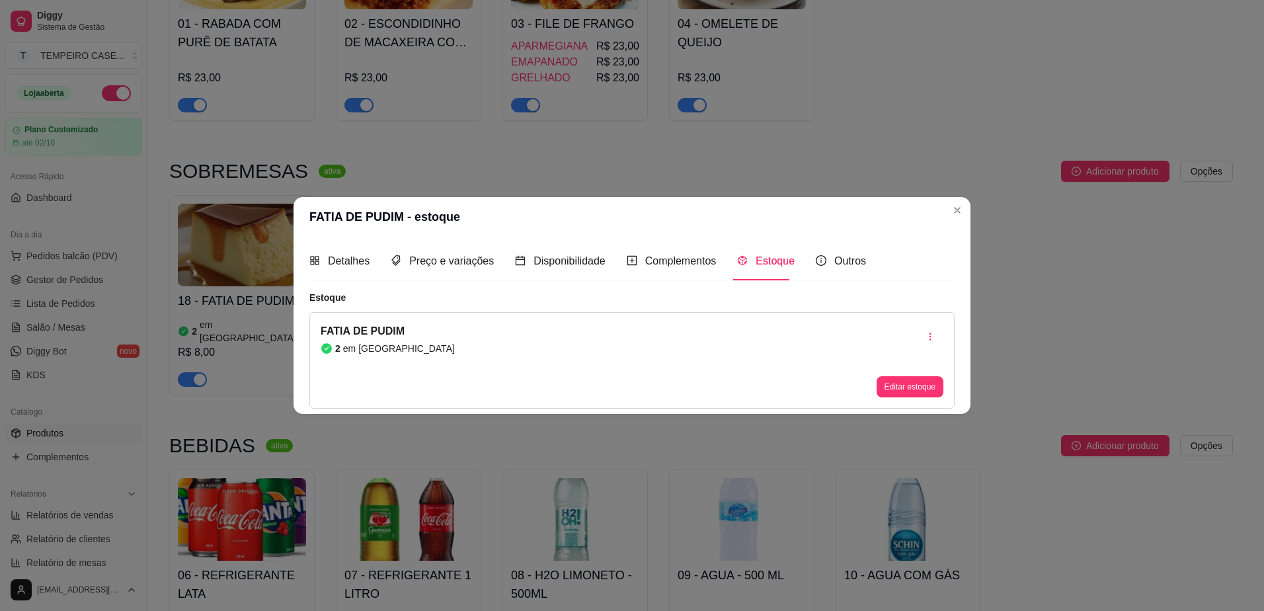
click at [870, 383] on div "FATIA DE PUDIM 2 em estoque Editar estoque" at bounding box center [631, 360] width 645 height 97
click at [897, 386] on button "Editar estoque" at bounding box center [910, 386] width 67 height 21
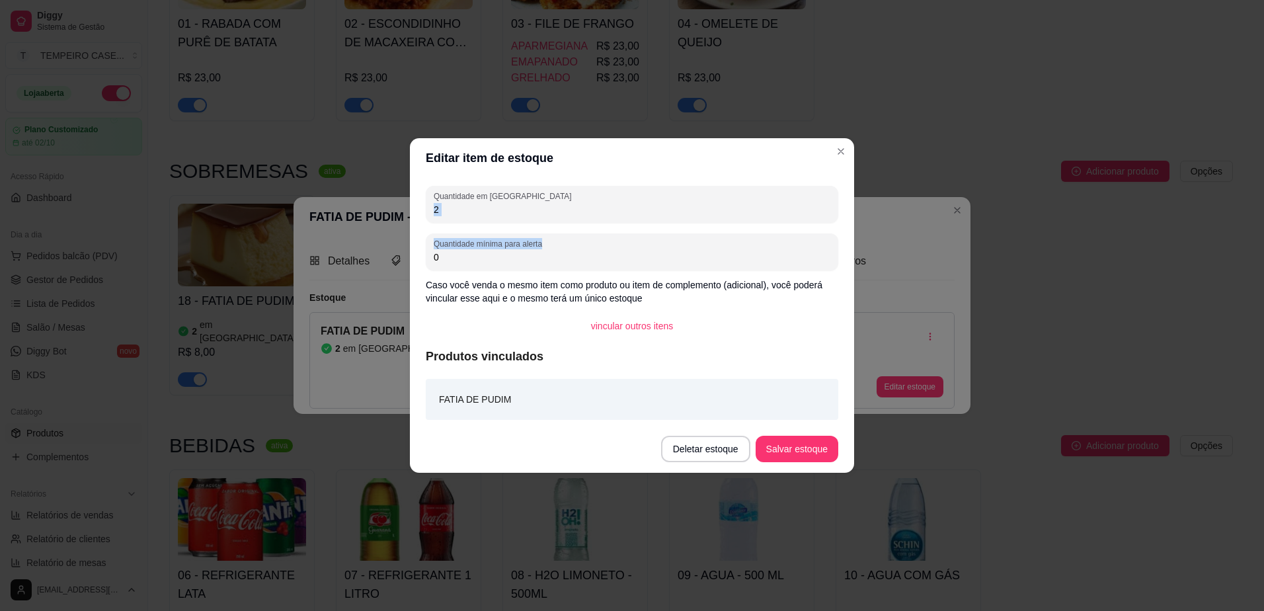
drag, startPoint x: 492, startPoint y: 229, endPoint x: 379, endPoint y: 222, distance: 113.3
click at [379, 222] on div "Editar item de estoque Quantidade em estoque 2 Quantidade mínima para alerta 0 …" at bounding box center [632, 305] width 1264 height 611
drag, startPoint x: 379, startPoint y: 222, endPoint x: 450, endPoint y: 208, distance: 72.2
click at [450, 208] on input "2" at bounding box center [632, 209] width 397 height 13
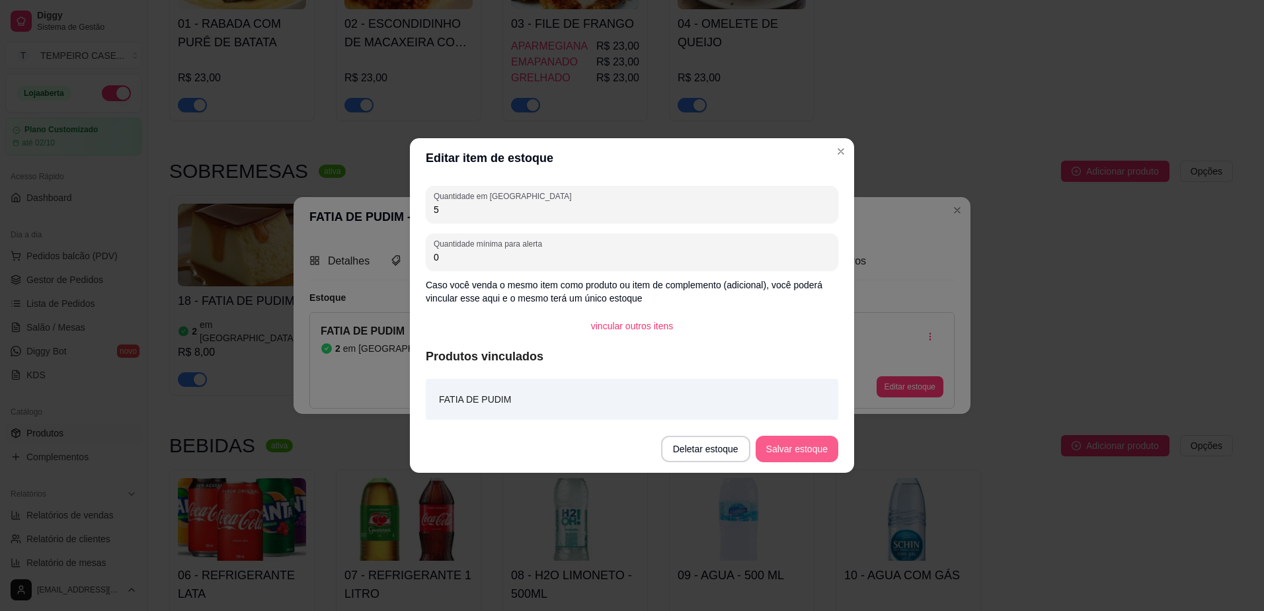
type input "5"
click at [825, 451] on button "Salvar estoque" at bounding box center [797, 449] width 83 height 26
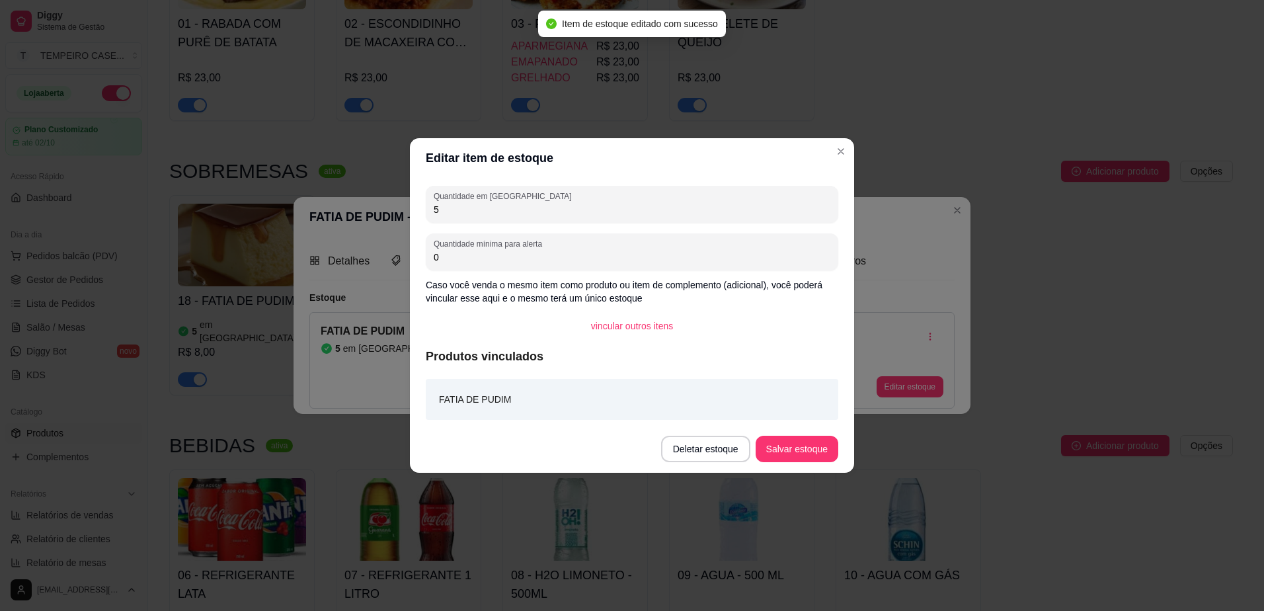
click at [837, 165] on header "Editar item de estoque" at bounding box center [632, 158] width 444 height 40
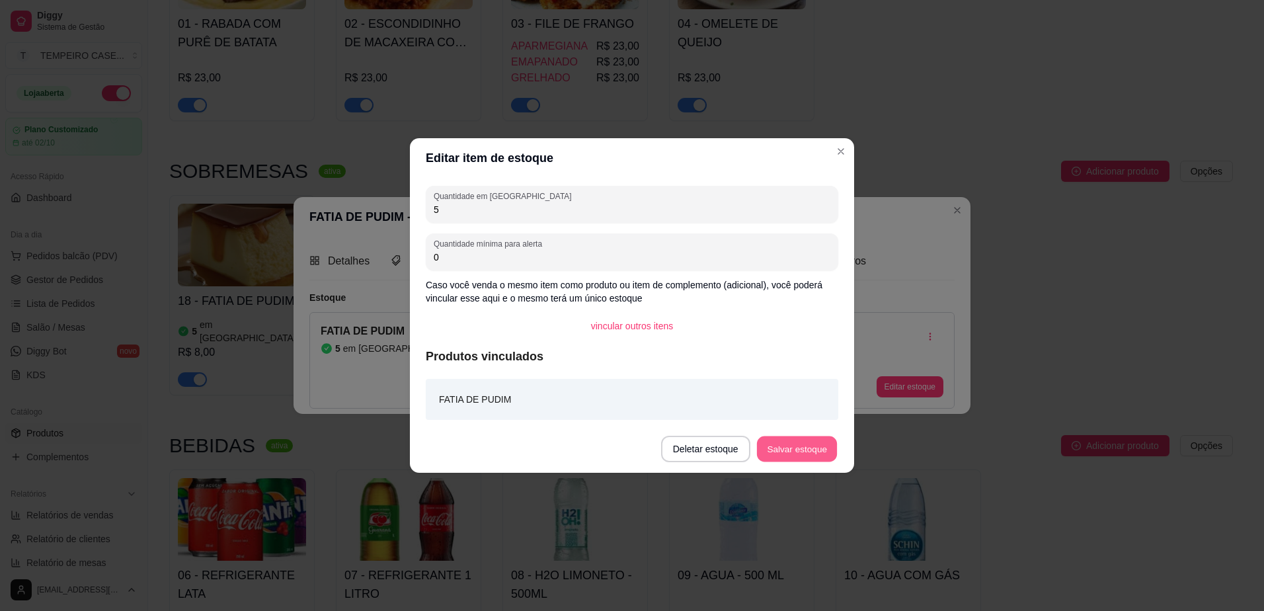
click at [782, 451] on button "Salvar estoque" at bounding box center [796, 449] width 81 height 26
